Goal: Communication & Community: Answer question/provide support

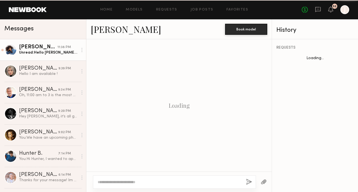
scroll to position [661, 0]
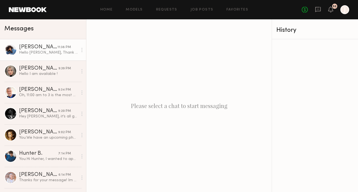
click at [28, 53] on div "Hello [PERSON_NAME], Thank you for the update. Unfortunately, I don't have avai…" at bounding box center [48, 52] width 59 height 5
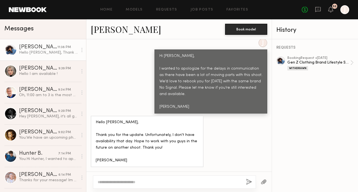
scroll to position [616, 0]
